Goal: Register for event/course

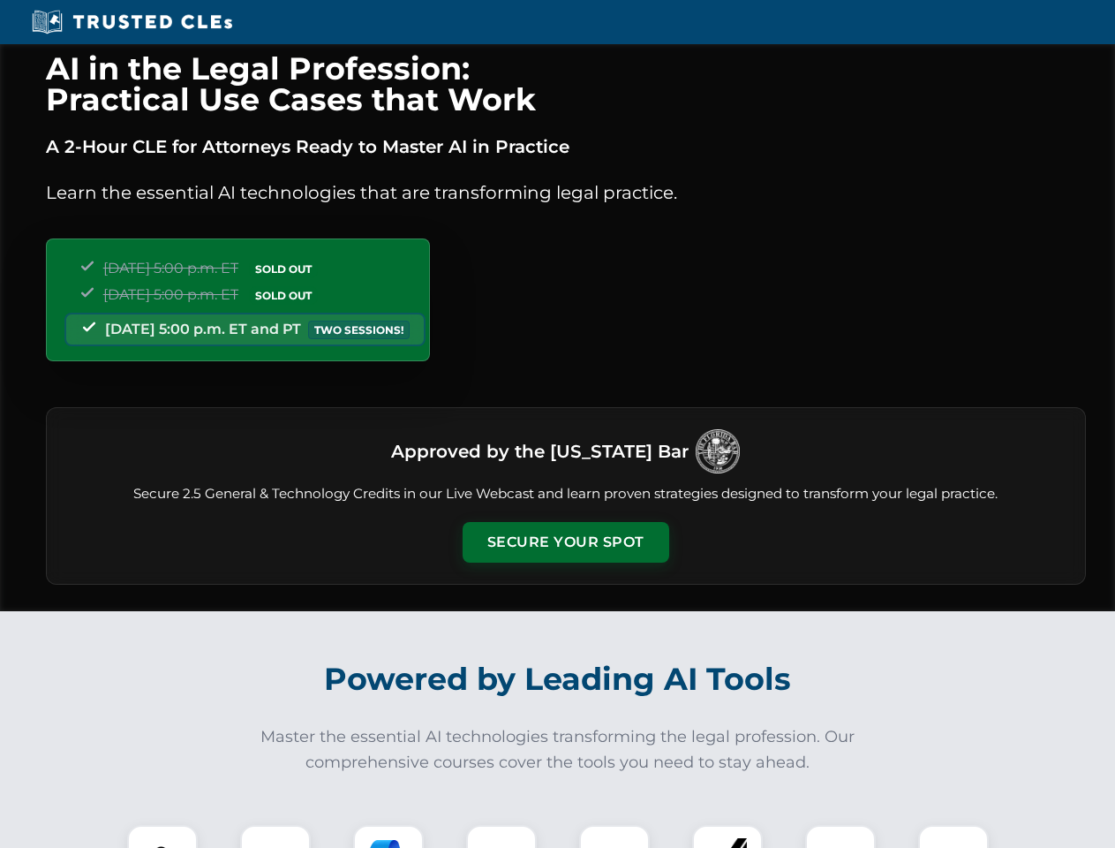
click at [565, 542] on button "Secure Your Spot" at bounding box center [566, 542] width 207 height 41
click at [162, 836] on img at bounding box center [162, 859] width 51 height 51
